Goal: Transaction & Acquisition: Book appointment/travel/reservation

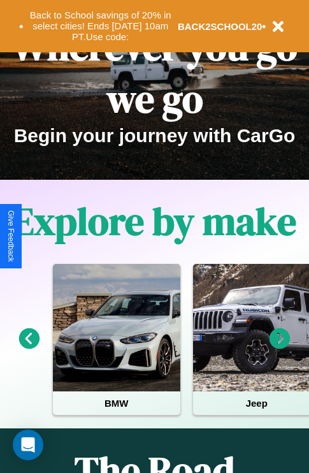
scroll to position [196, 0]
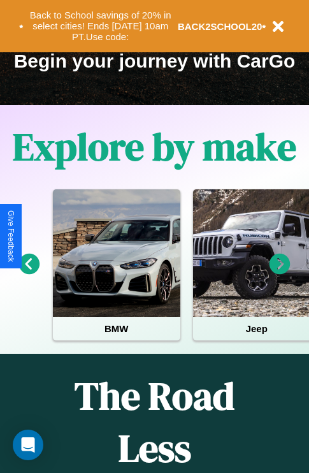
click at [29, 273] on icon at bounding box center [29, 264] width 21 height 21
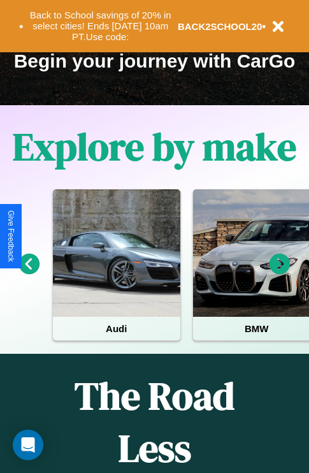
click at [29, 273] on icon at bounding box center [29, 264] width 21 height 21
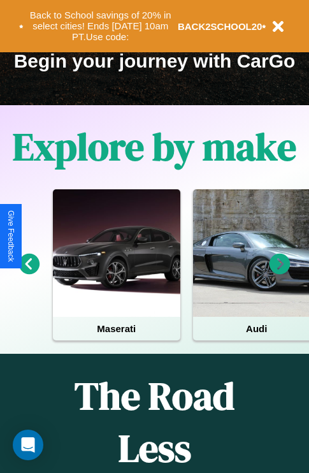
click at [29, 273] on icon at bounding box center [29, 264] width 21 height 21
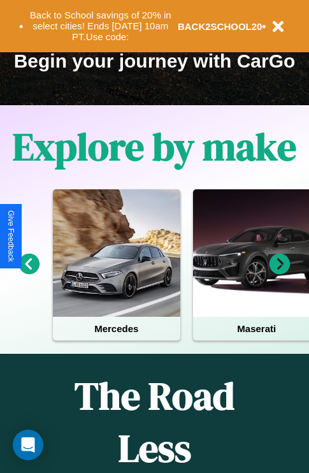
click at [280, 273] on icon at bounding box center [280, 264] width 21 height 21
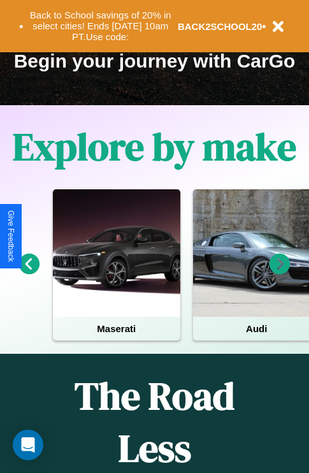
click at [280, 273] on icon at bounding box center [280, 264] width 21 height 21
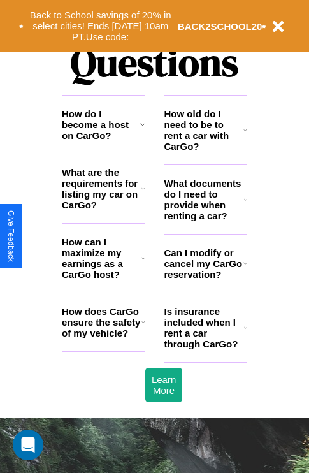
scroll to position [1545, 0]
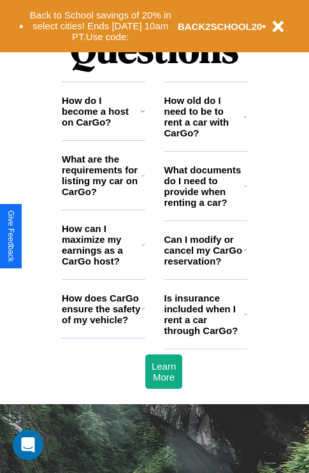
click at [103, 265] on h3 "How can I maximize my earnings as a CarGo host?" at bounding box center [102, 244] width 80 height 43
click at [205, 335] on h3 "Is insurance included when I rent a car through CarGo?" at bounding box center [205, 314] width 80 height 43
click at [103, 196] on h3 "What are the requirements for listing my car on CarGo?" at bounding box center [102, 175] width 80 height 43
click at [205, 137] on h3 "How old do I need to be to rent a car with CarGo?" at bounding box center [205, 116] width 80 height 43
click at [100, 26] on button "Back to School savings of 20% in select cities! Ends [DATE] 10am PT. Use code:" at bounding box center [101, 26] width 154 height 40
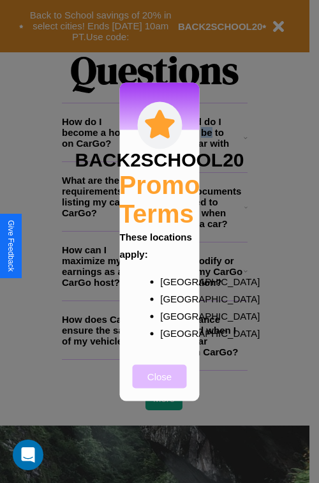
click at [159, 384] on button "Close" at bounding box center [160, 376] width 54 height 24
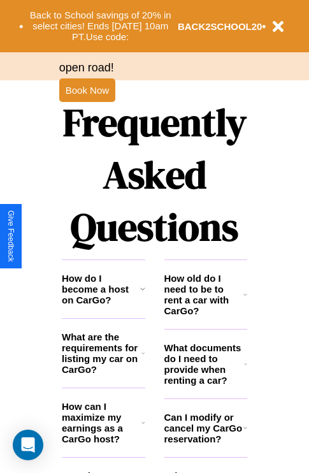
scroll to position [1241, 0]
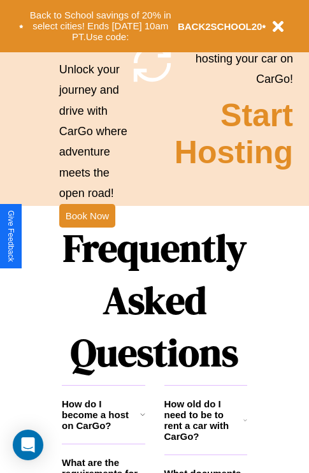
click at [87, 237] on h1 "Frequently Asked Questions" at bounding box center [155, 301] width 186 height 170
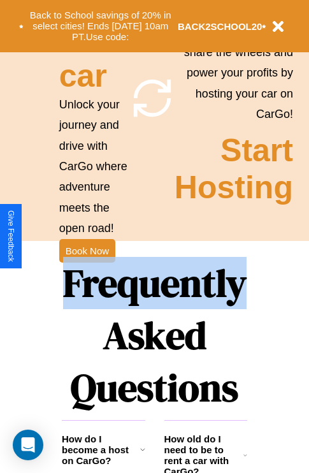
scroll to position [0, 0]
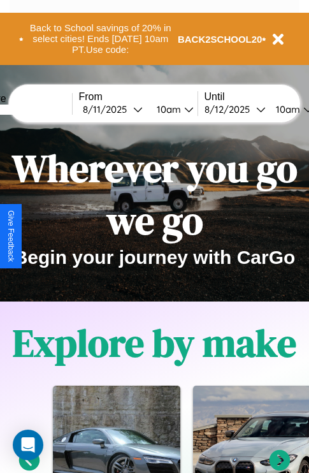
click at [43, 109] on input "text" at bounding box center [24, 110] width 96 height 10
type input "*******"
click at [128, 109] on div "[DATE]" at bounding box center [108, 109] width 50 height 12
select select "*"
select select "****"
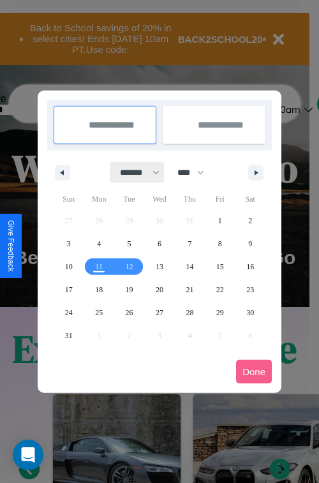
click at [134, 172] on select "******* ******** ***** ***** *** **** **** ****** ********* ******* ******** **…" at bounding box center [137, 172] width 54 height 21
select select "*"
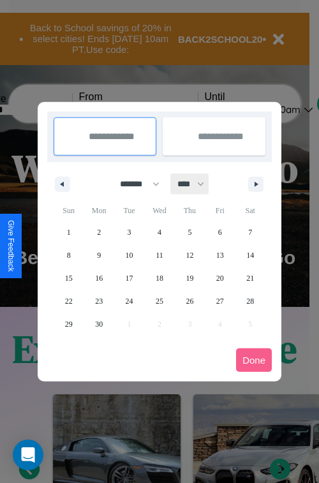
click at [196, 184] on select "**** **** **** **** **** **** **** **** **** **** **** **** **** **** **** ****…" at bounding box center [190, 183] width 38 height 21
select select "****"
click at [250, 277] on span "20" at bounding box center [250, 278] width 8 height 23
type input "**********"
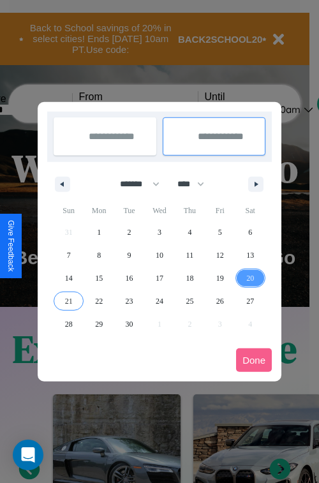
click at [68, 300] on span "21" at bounding box center [69, 300] width 8 height 23
type input "**********"
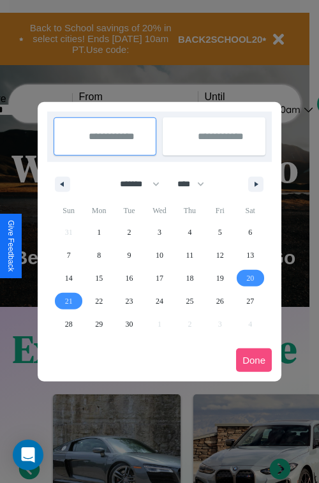
click at [254, 360] on button "Done" at bounding box center [254, 360] width 36 height 24
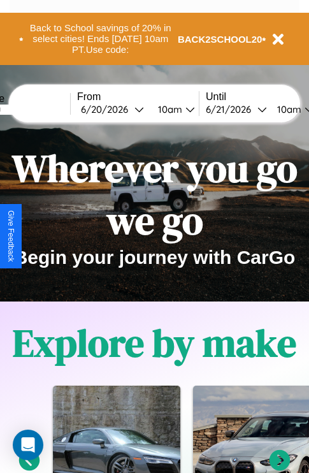
click at [303, 109] on div "10am" at bounding box center [288, 109] width 34 height 12
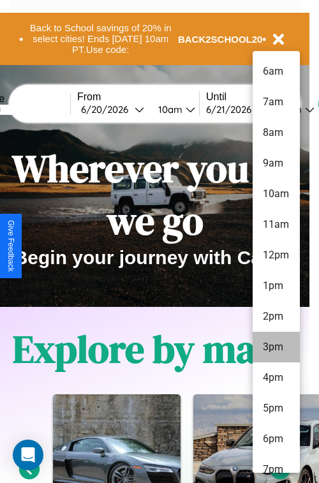
click at [275, 347] on li "3pm" at bounding box center [275, 347] width 47 height 31
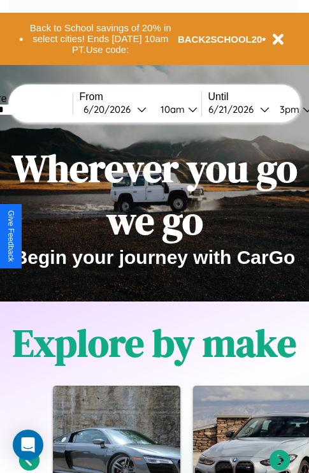
scroll to position [0, 46]
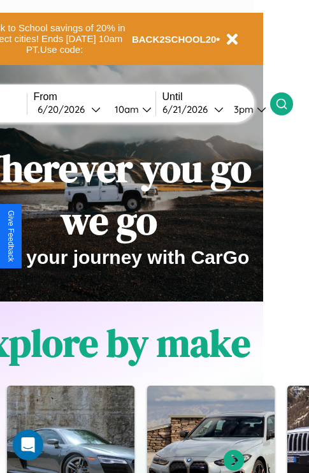
click at [288, 103] on icon at bounding box center [281, 104] width 13 height 13
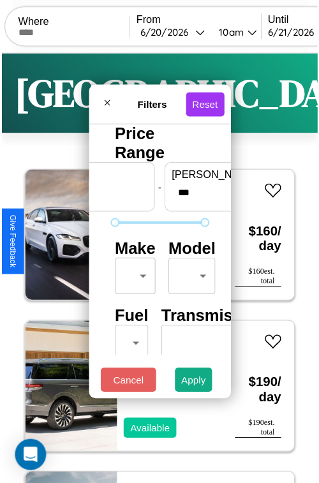
scroll to position [38, 0]
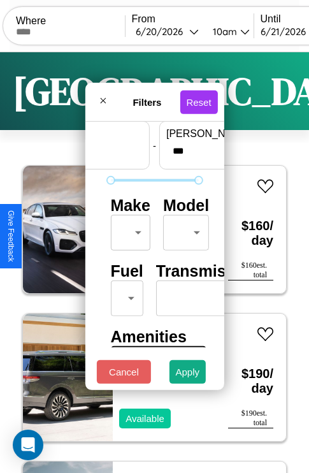
click at [128, 230] on body "CarGo Where From [DATE] 10am Until [DATE] 3pm Become a Host Login Sign Up Atlan…" at bounding box center [154, 263] width 309 height 526
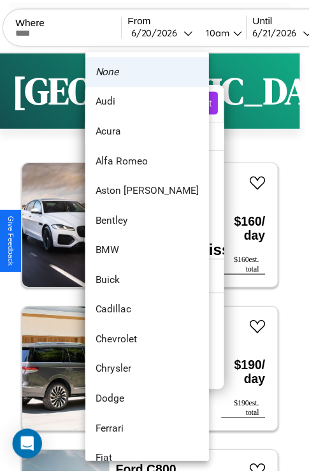
scroll to position [55, 0]
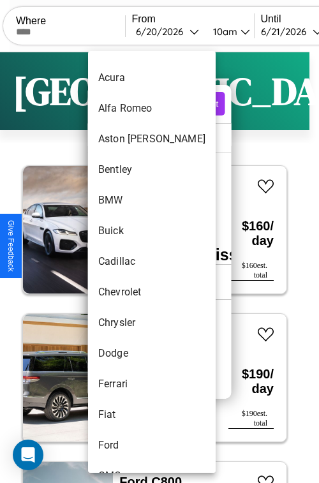
click at [128, 261] on li "Cadillac" at bounding box center [152, 261] width 128 height 31
type input "********"
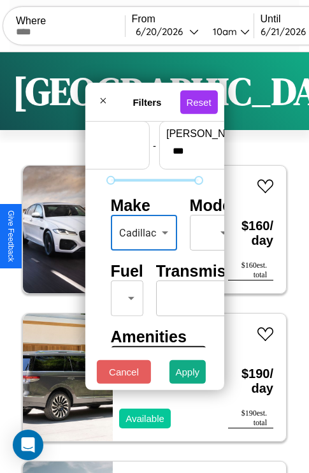
scroll to position [103, 40]
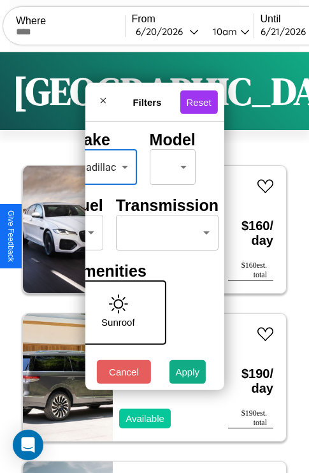
click at [165, 230] on body "CarGo Where From [DATE] 10am Until [DATE] 3pm Become a Host Login Sign Up Atlan…" at bounding box center [154, 263] width 309 height 526
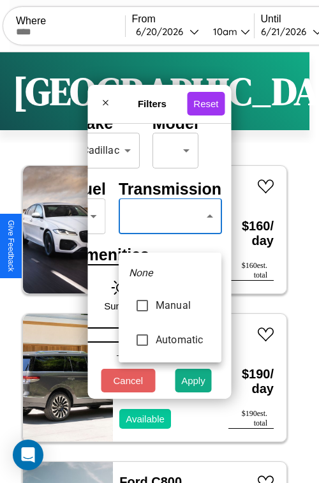
type input "******"
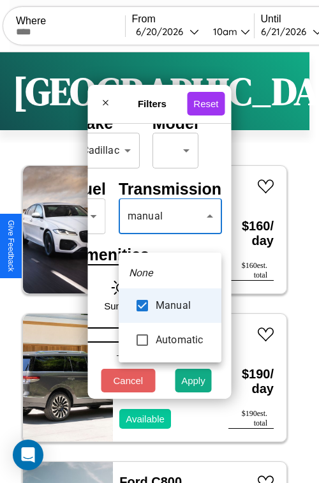
click at [170, 235] on div at bounding box center [159, 241] width 319 height 483
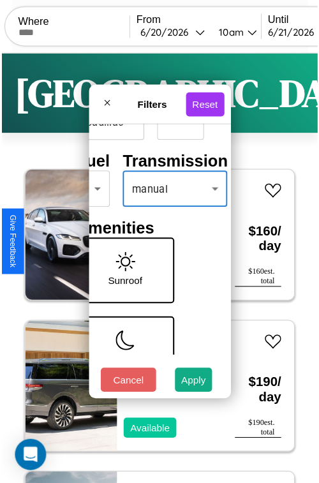
scroll to position [415, 26]
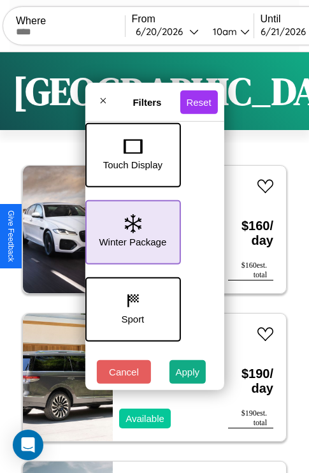
click at [131, 230] on icon at bounding box center [132, 223] width 17 height 19
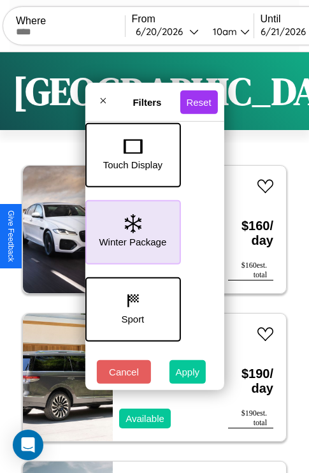
click at [188, 375] on button "Apply" at bounding box center [188, 372] width 37 height 24
